Goal: Entertainment & Leisure: Consume media (video, audio)

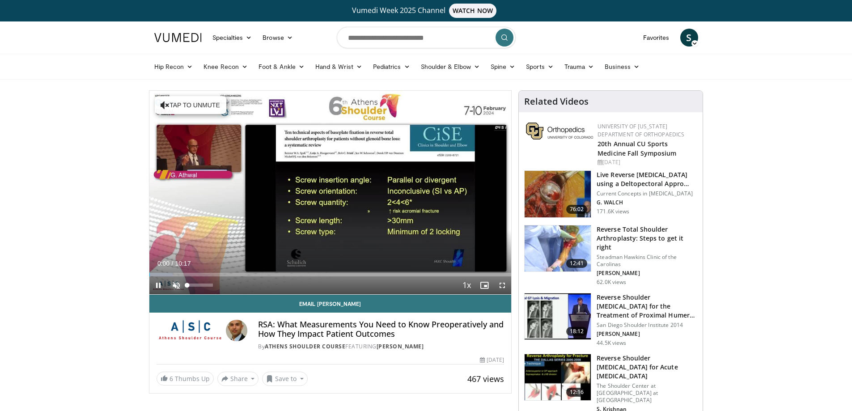
click at [179, 288] on span "Video Player" at bounding box center [176, 285] width 18 height 18
click at [503, 285] on span "Video Player" at bounding box center [502, 285] width 18 height 18
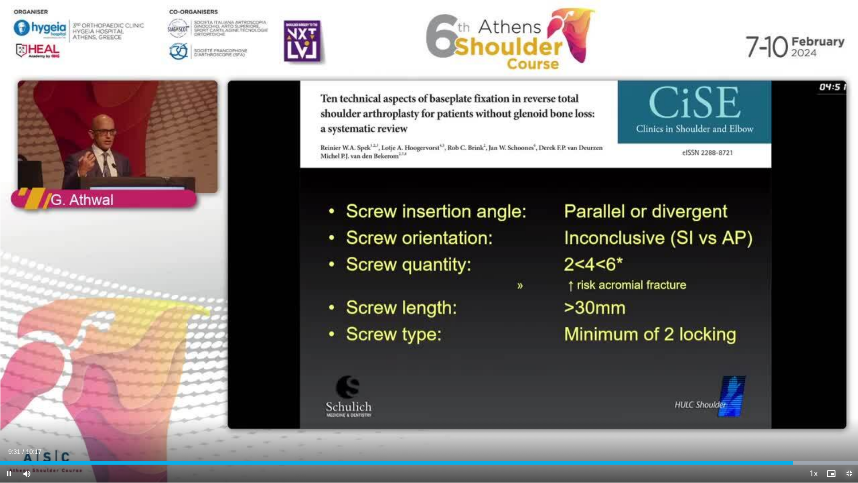
click at [849, 410] on span "Video Player" at bounding box center [850, 474] width 18 height 18
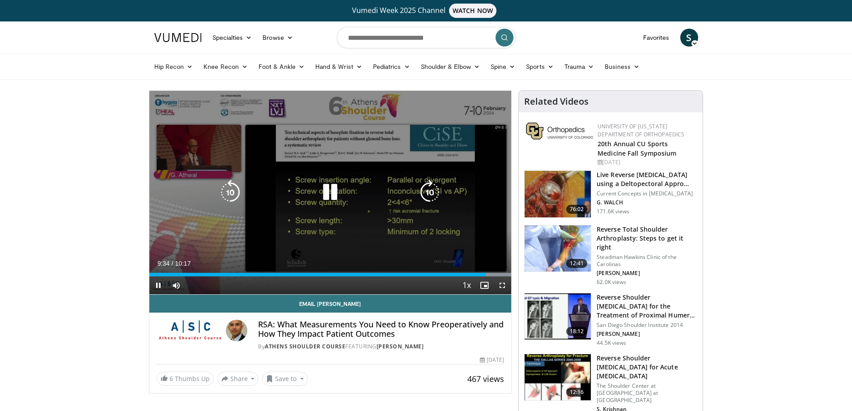
click at [424, 193] on icon "Video Player" at bounding box center [429, 192] width 25 height 25
click at [428, 192] on icon "Video Player" at bounding box center [429, 192] width 25 height 25
